Goal: Register for event/course

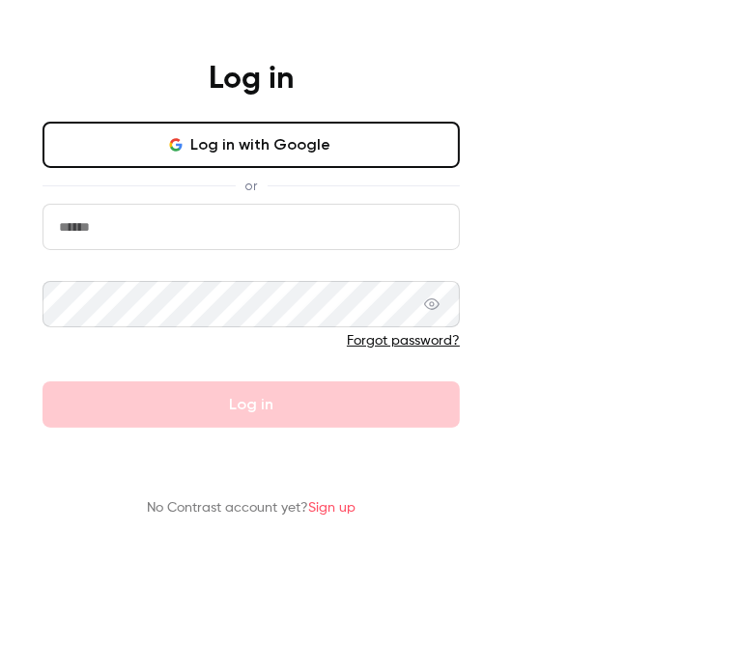
click at [585, 214] on div "Log in Log in with Google or Forgot password? Log in No Contrast account yet? S…" at bounding box center [370, 335] width 741 height 671
click at [502, 101] on div "Log in" at bounding box center [251, 83] width 502 height 46
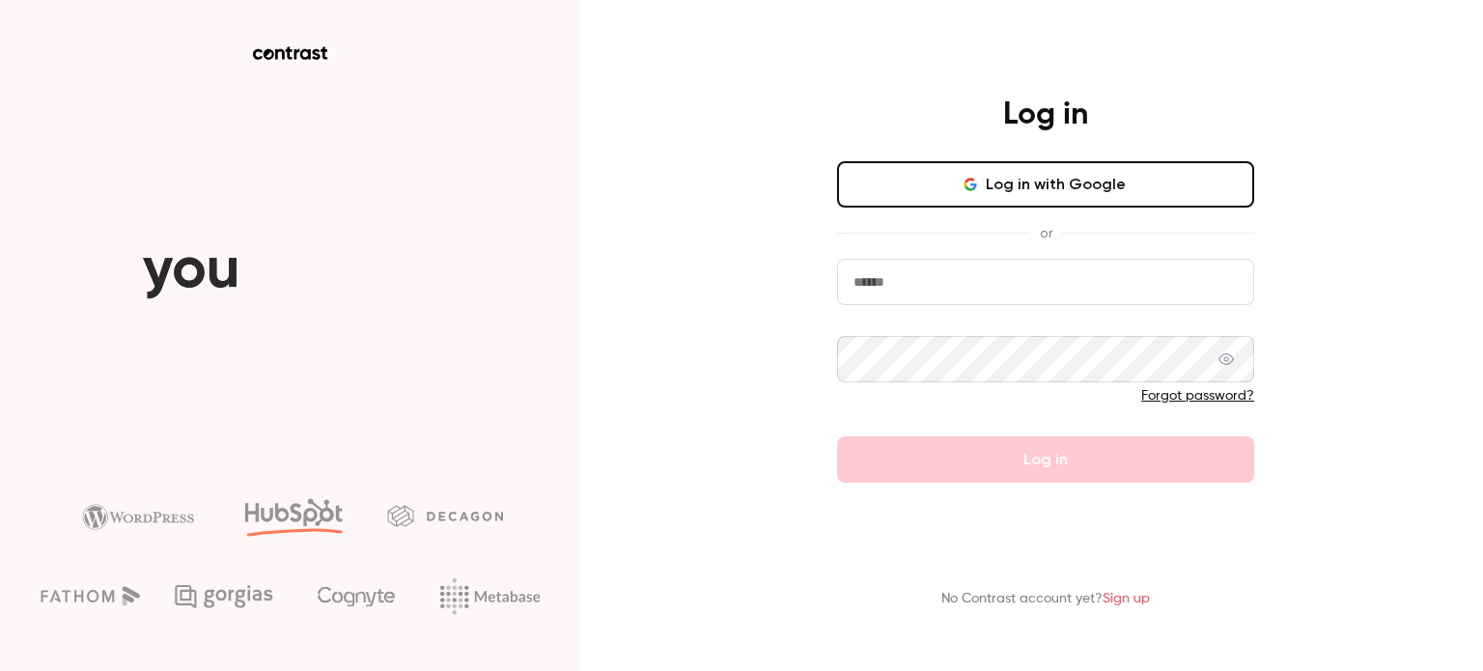
click at [1013, 184] on button "Log in with Google" at bounding box center [1045, 184] width 417 height 46
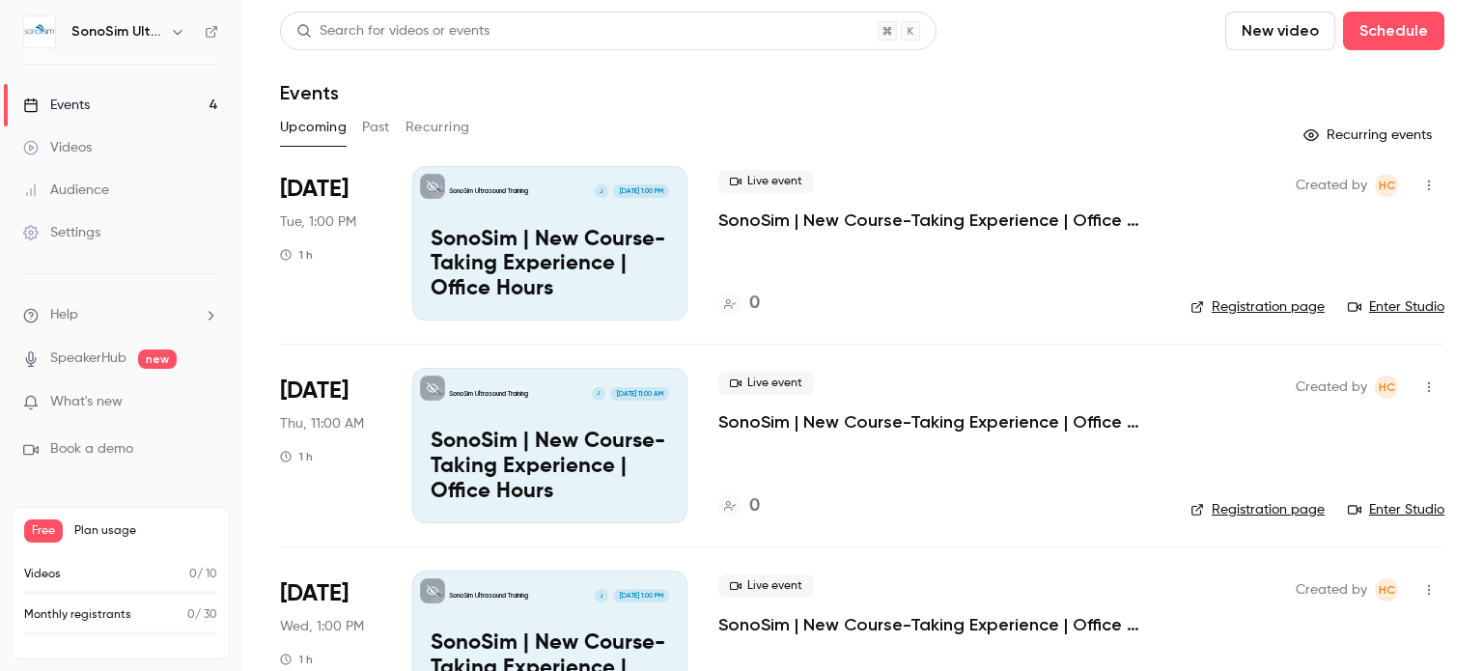
click at [1233, 301] on link "Registration page" at bounding box center [1258, 306] width 134 height 19
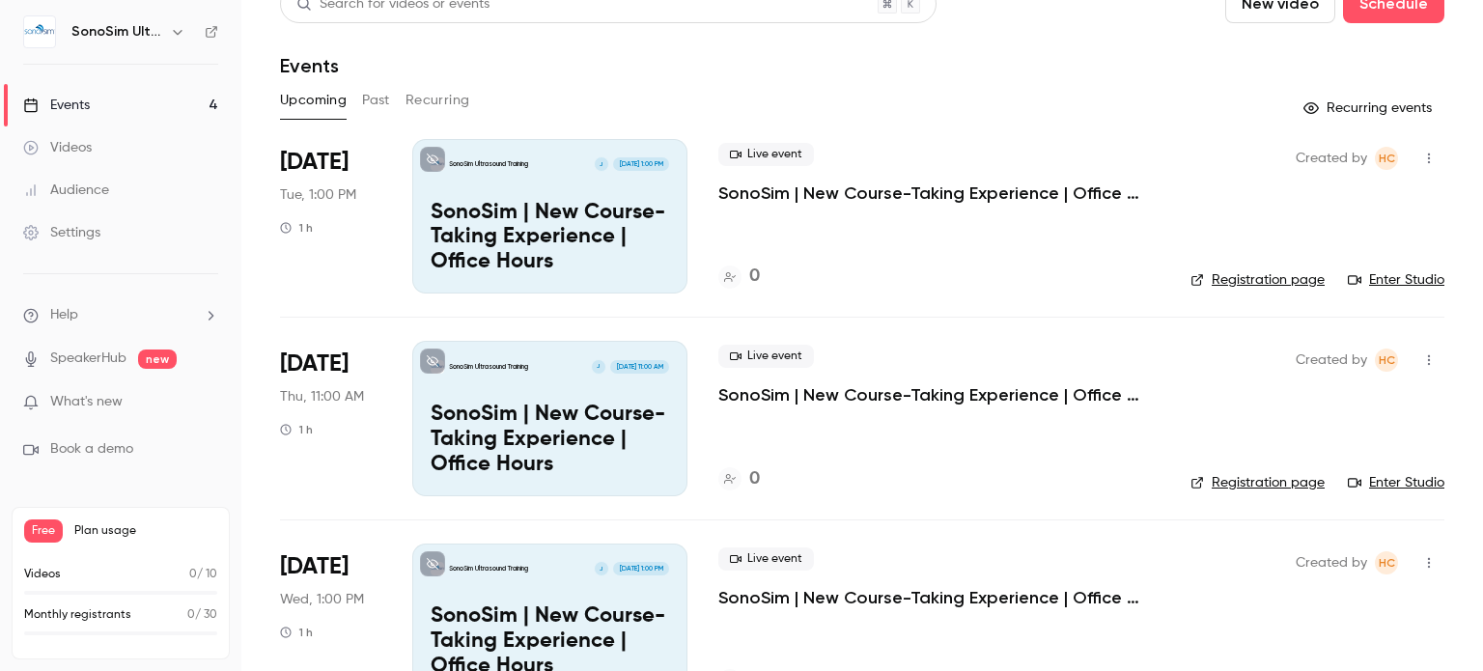
scroll to position [23, 0]
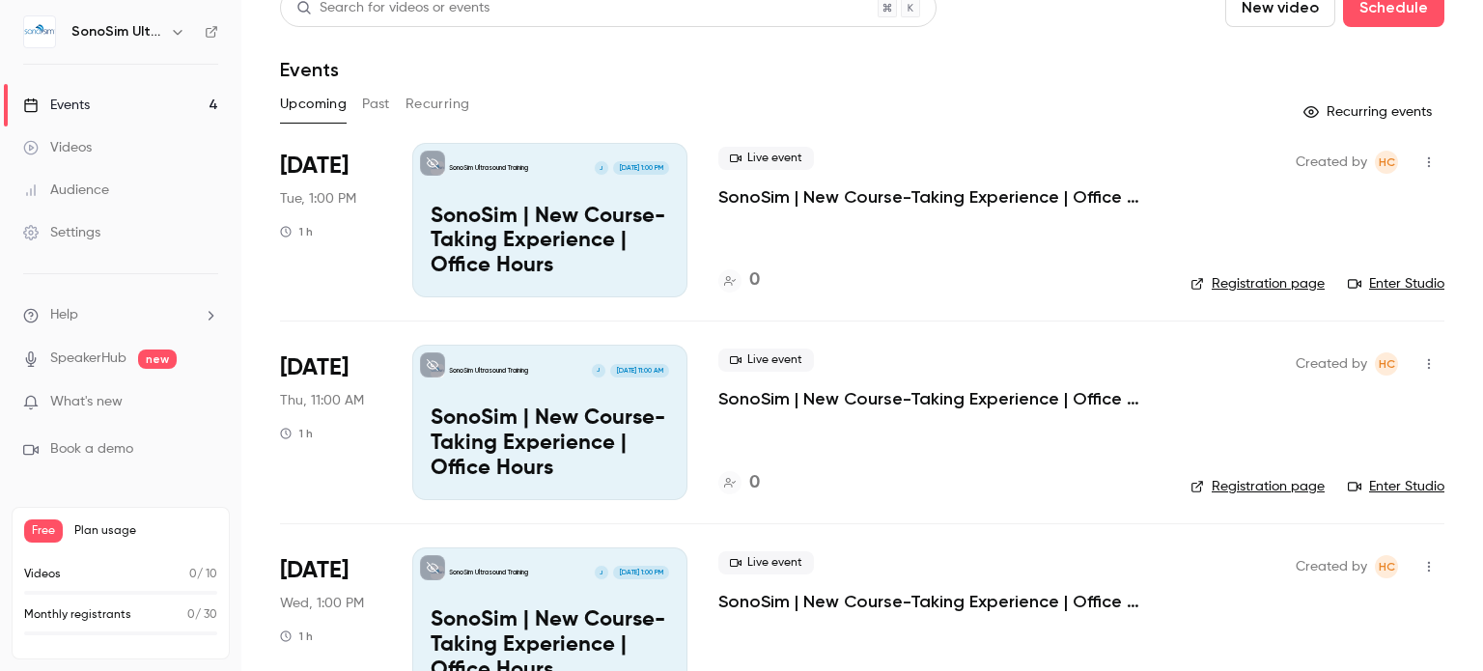
click at [1421, 159] on icon "button" at bounding box center [1428, 162] width 15 height 14
click at [958, 258] on div at bounding box center [741, 335] width 1483 height 671
click at [296, 148] on div "[DATE] Tue, 1:00 PM 1 h" at bounding box center [330, 220] width 101 height 155
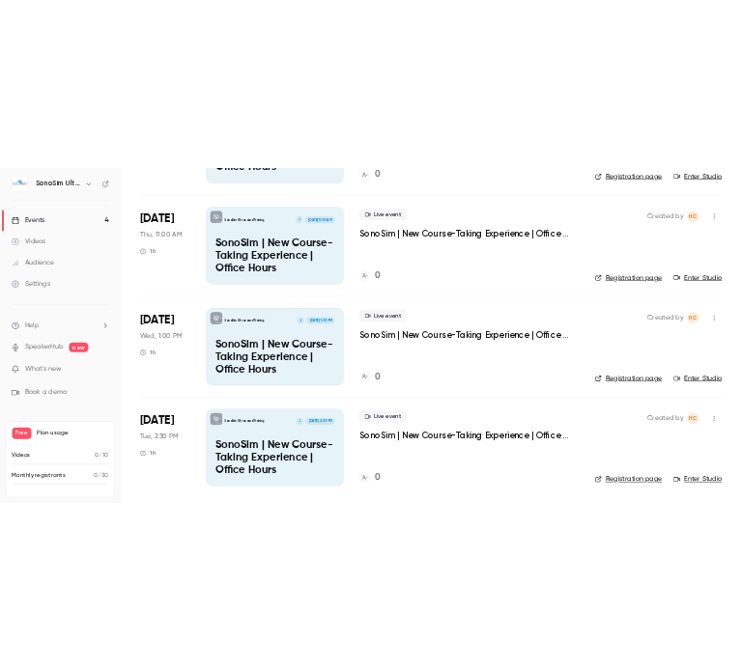
scroll to position [0, 0]
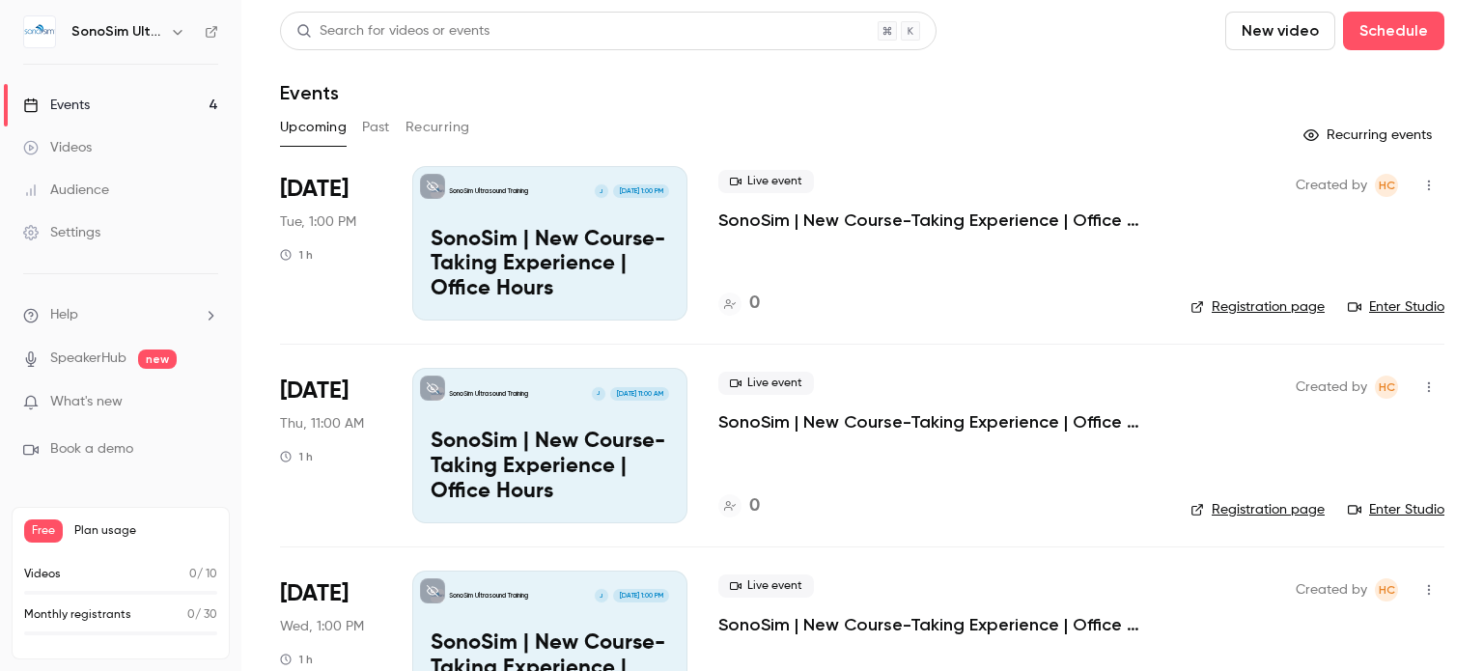
click at [1383, 304] on link "Enter Studio" at bounding box center [1396, 306] width 97 height 19
click at [1244, 505] on link "Registration page" at bounding box center [1258, 509] width 134 height 19
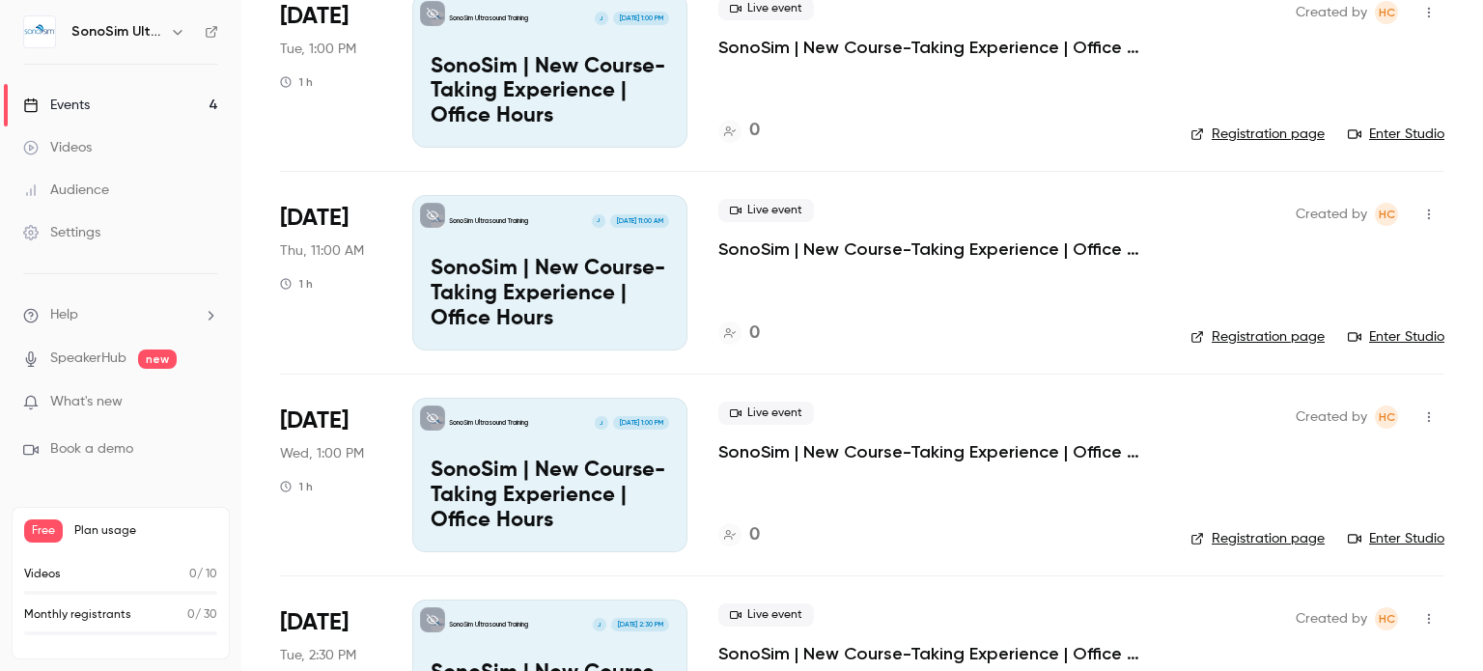
scroll to position [259, 0]
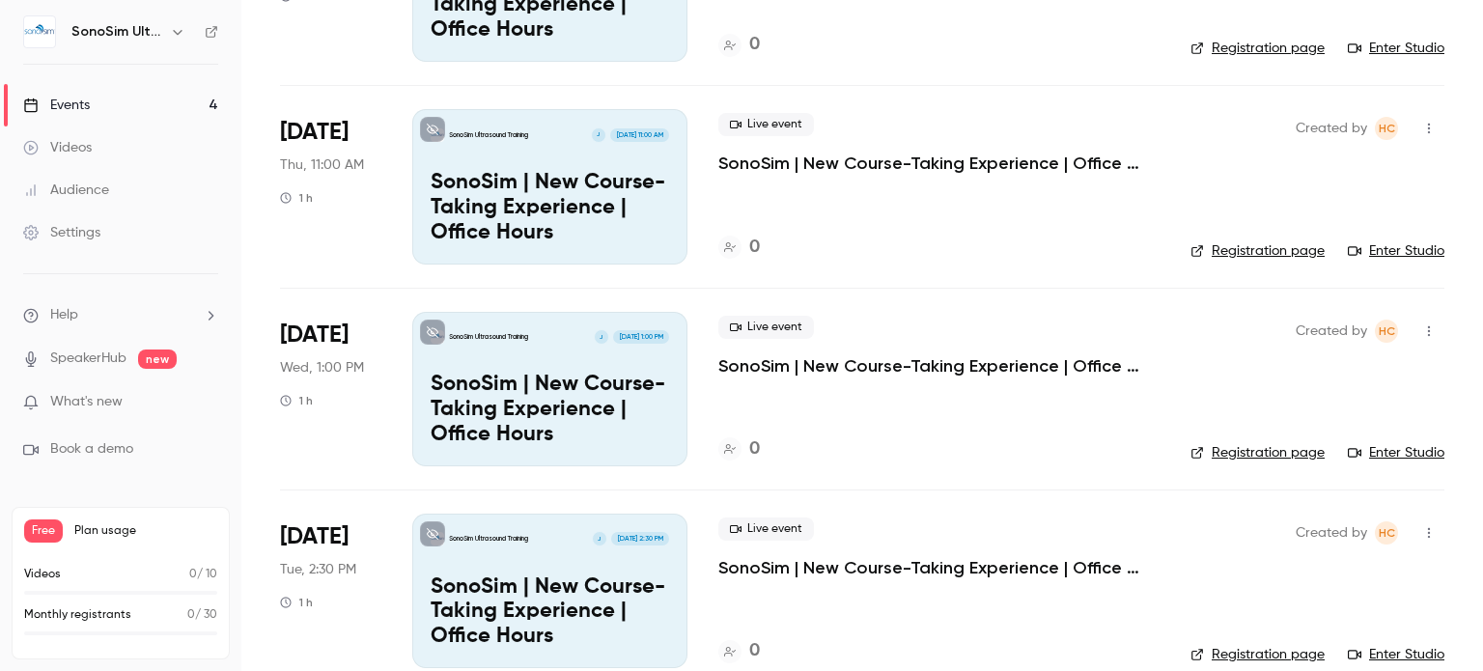
click at [1253, 448] on link "Registration page" at bounding box center [1258, 452] width 134 height 19
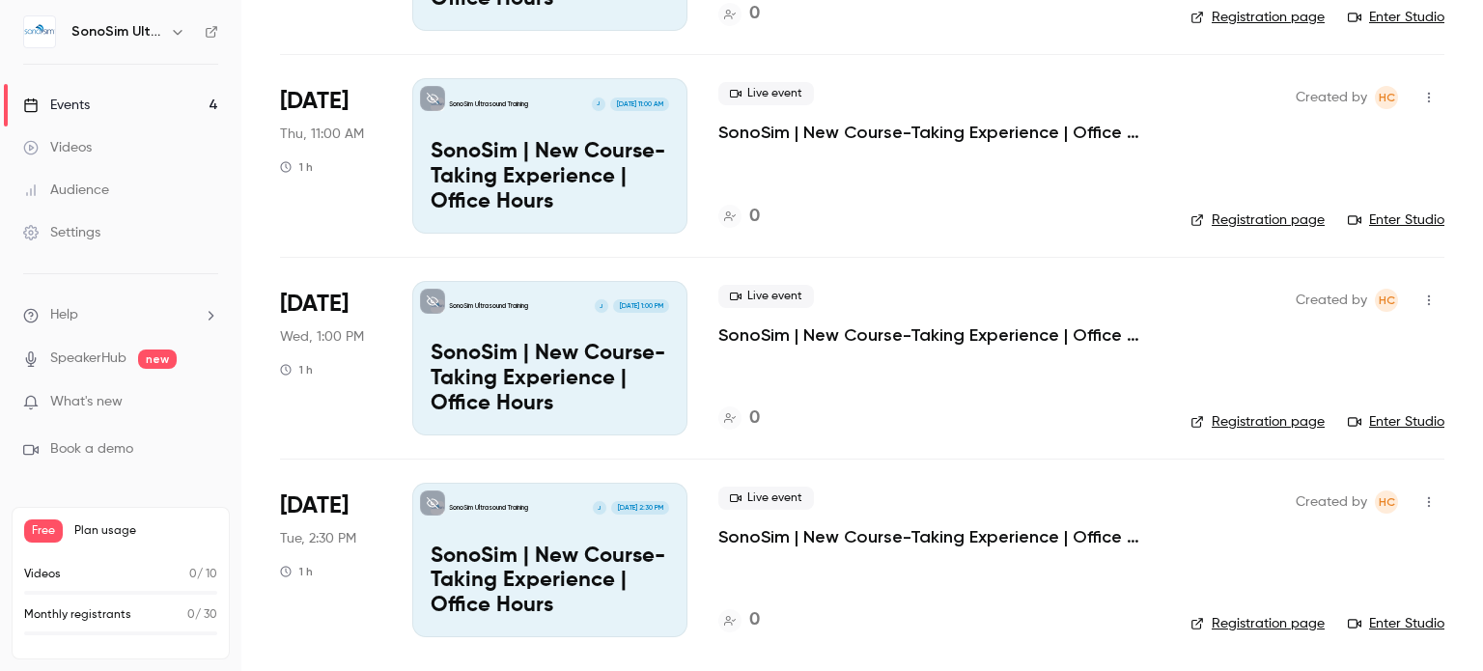
click at [1226, 626] on link "Registration page" at bounding box center [1258, 623] width 134 height 19
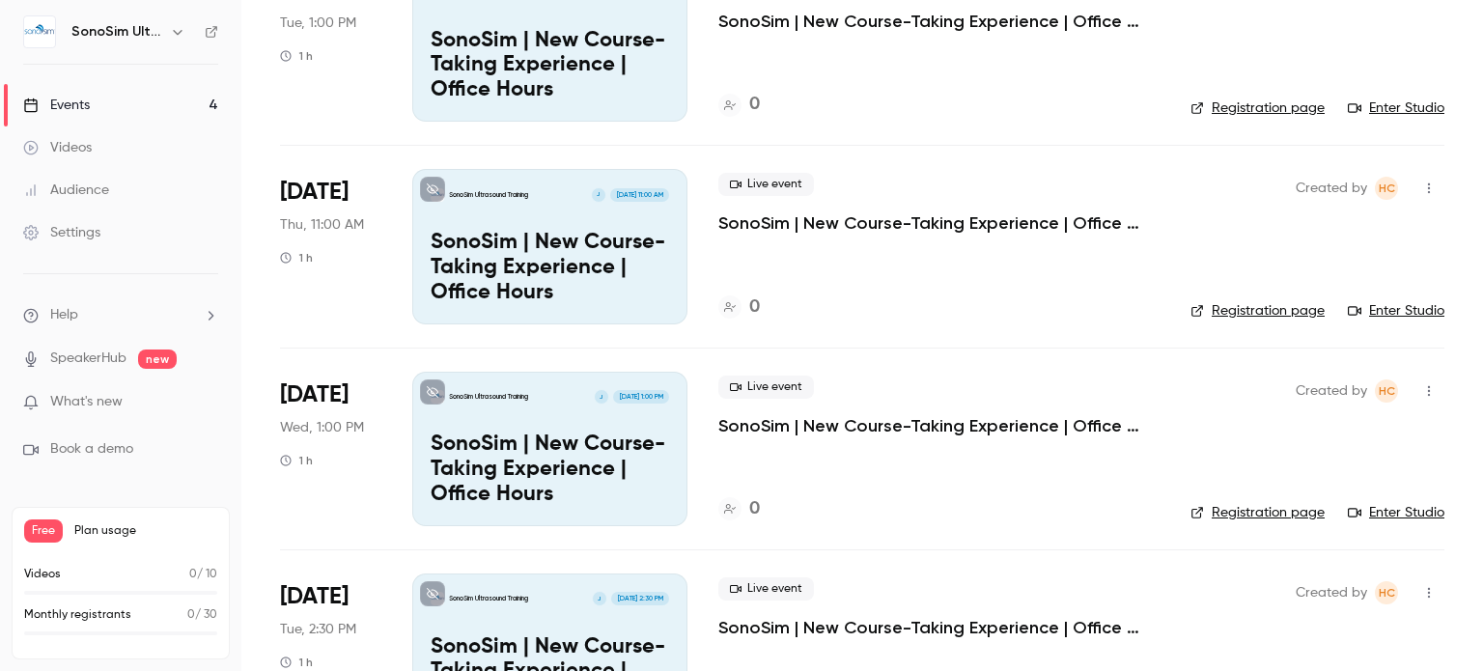
scroll to position [265, 0]
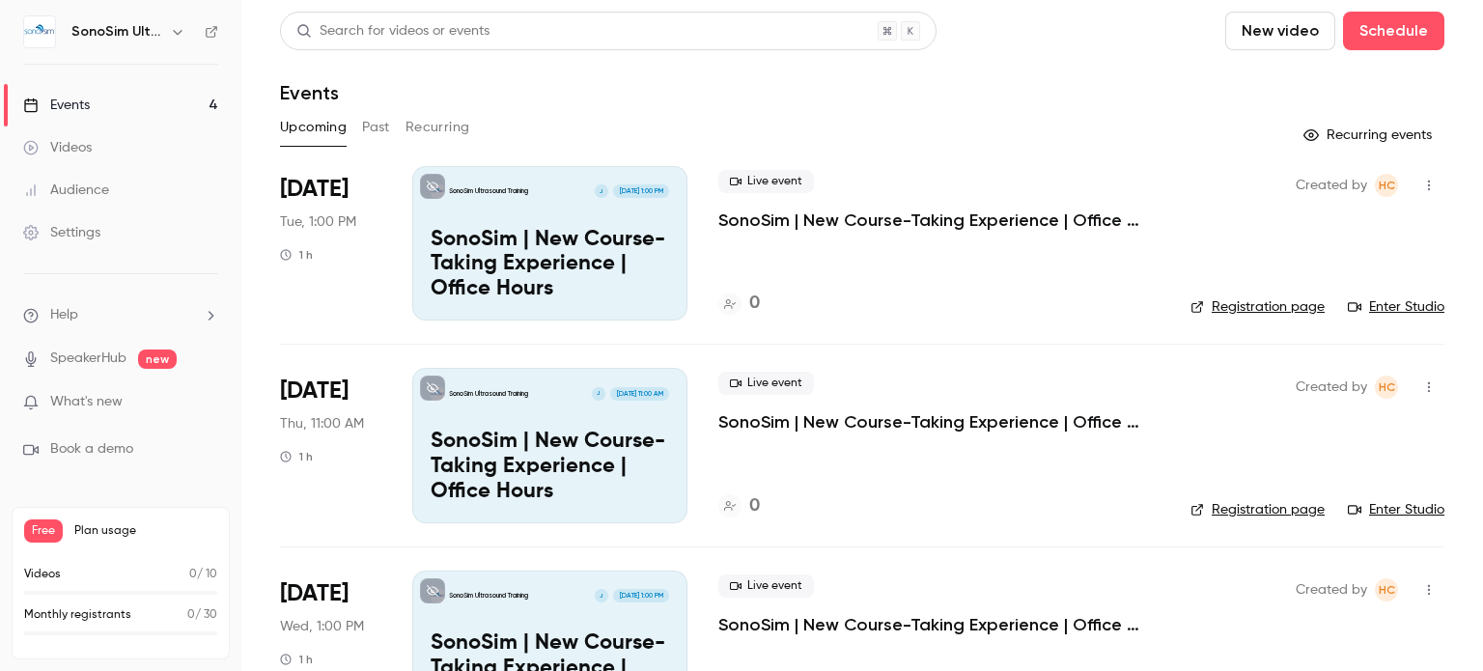
click at [1247, 301] on link "Registration page" at bounding box center [1258, 306] width 134 height 19
